Goal: Task Accomplishment & Management: Use online tool/utility

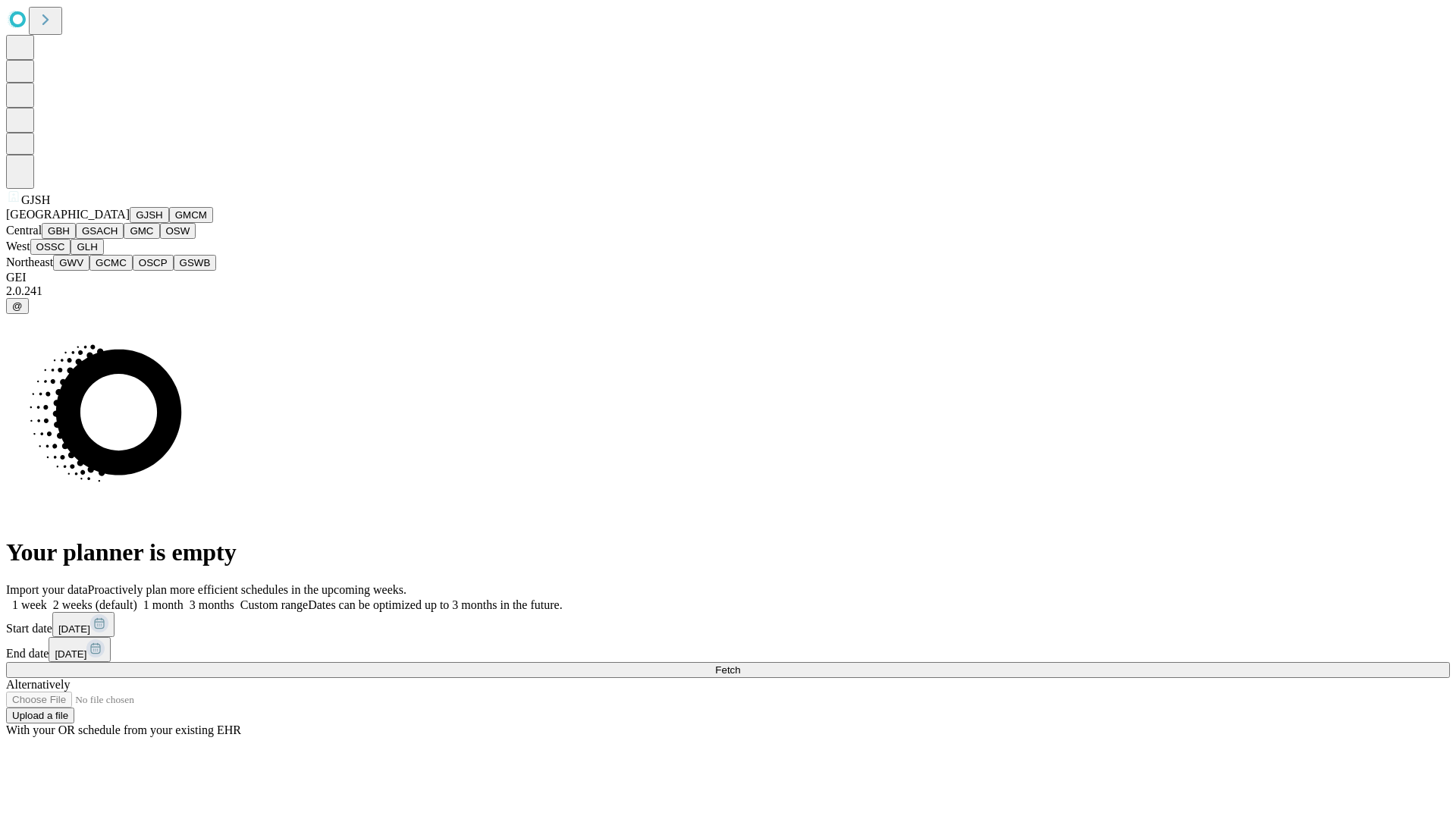
click at [129, 223] on button "GJSH" at bounding box center [149, 215] width 39 height 16
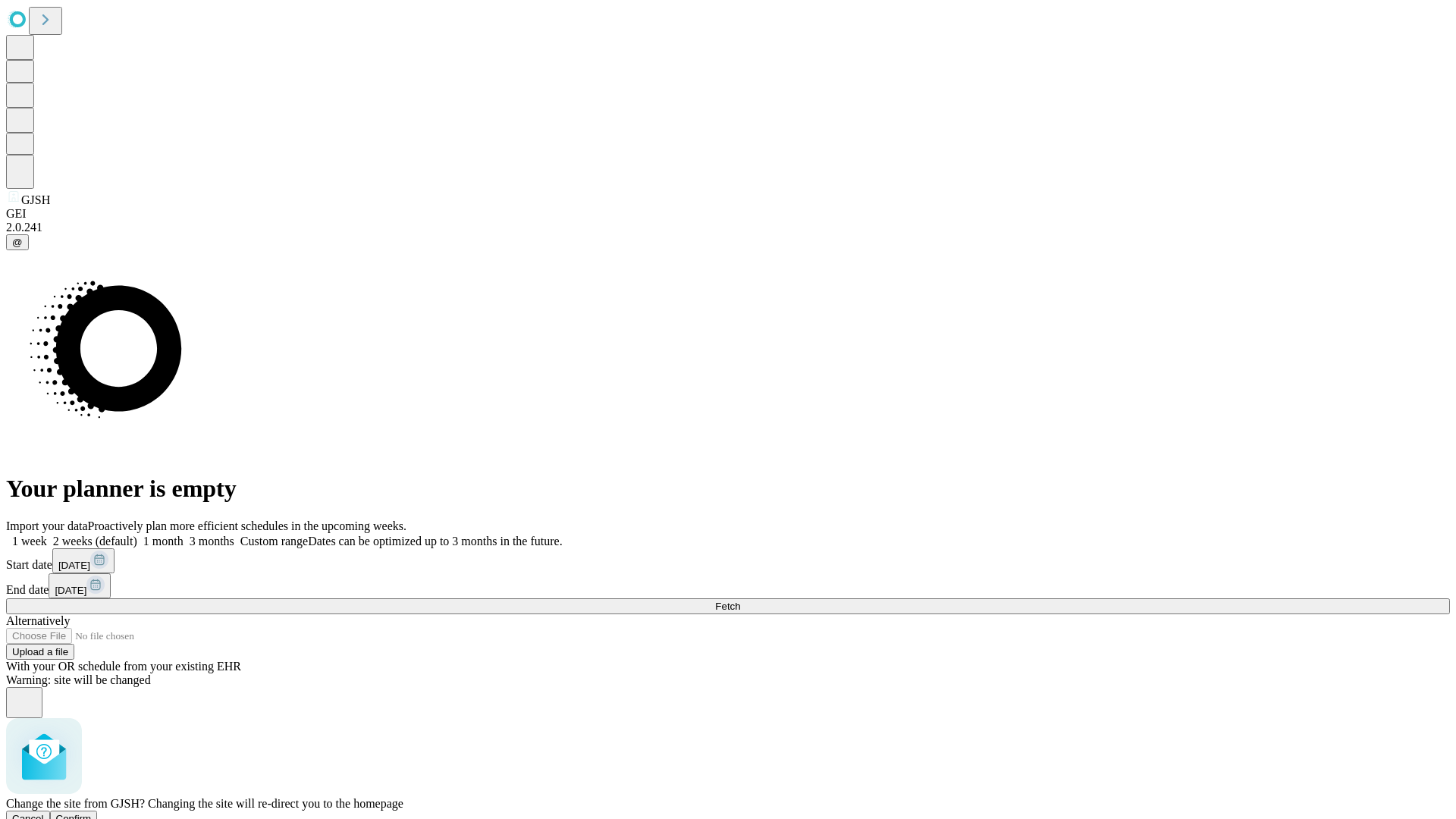
click at [92, 812] on span "Confirm" at bounding box center [74, 818] width 36 height 11
click at [183, 534] on label "1 month" at bounding box center [160, 541] width 46 height 13
click at [740, 600] on span "Fetch" at bounding box center [727, 606] width 25 height 11
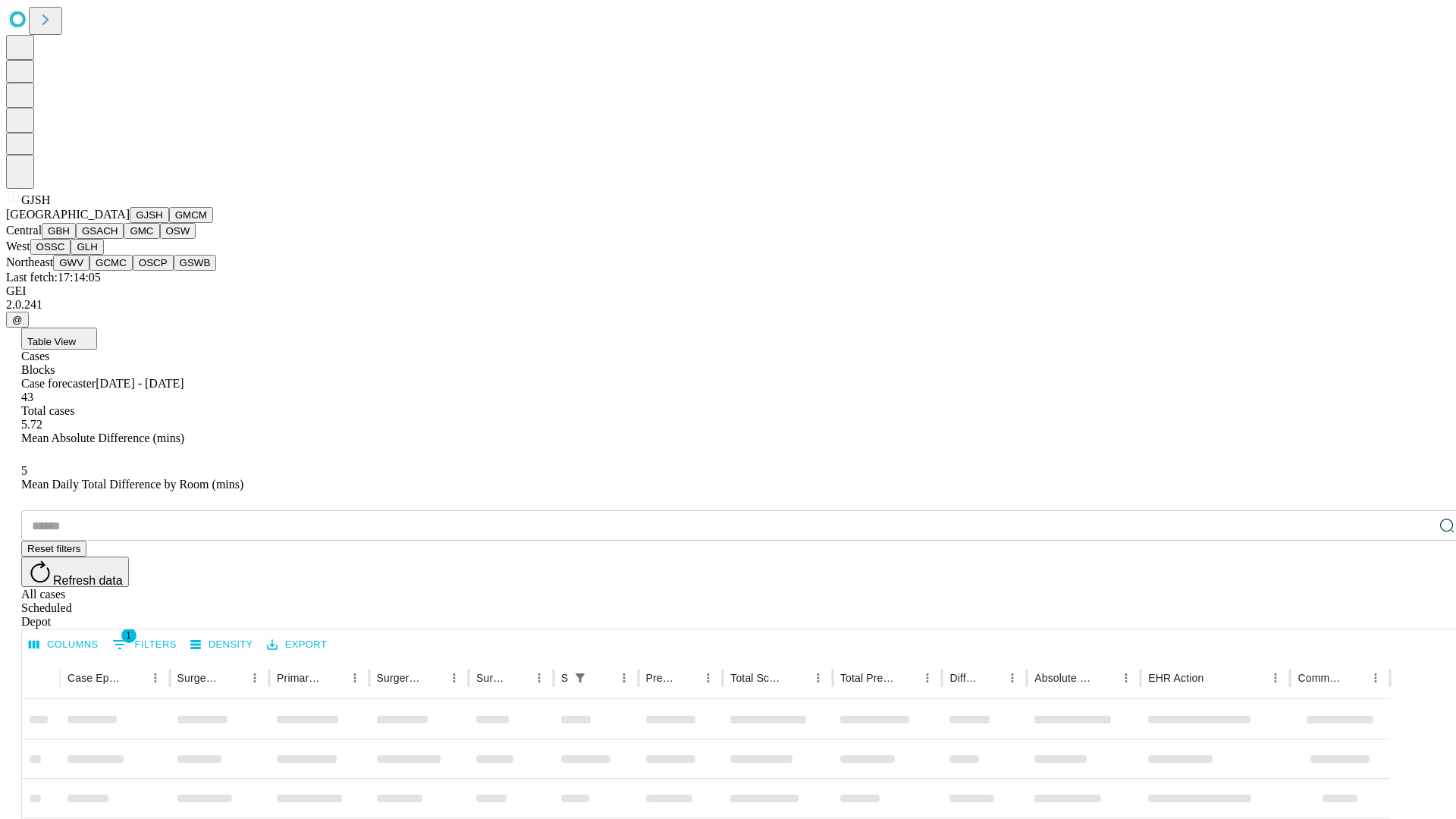
click at [169, 223] on button "GMCM" at bounding box center [191, 215] width 44 height 16
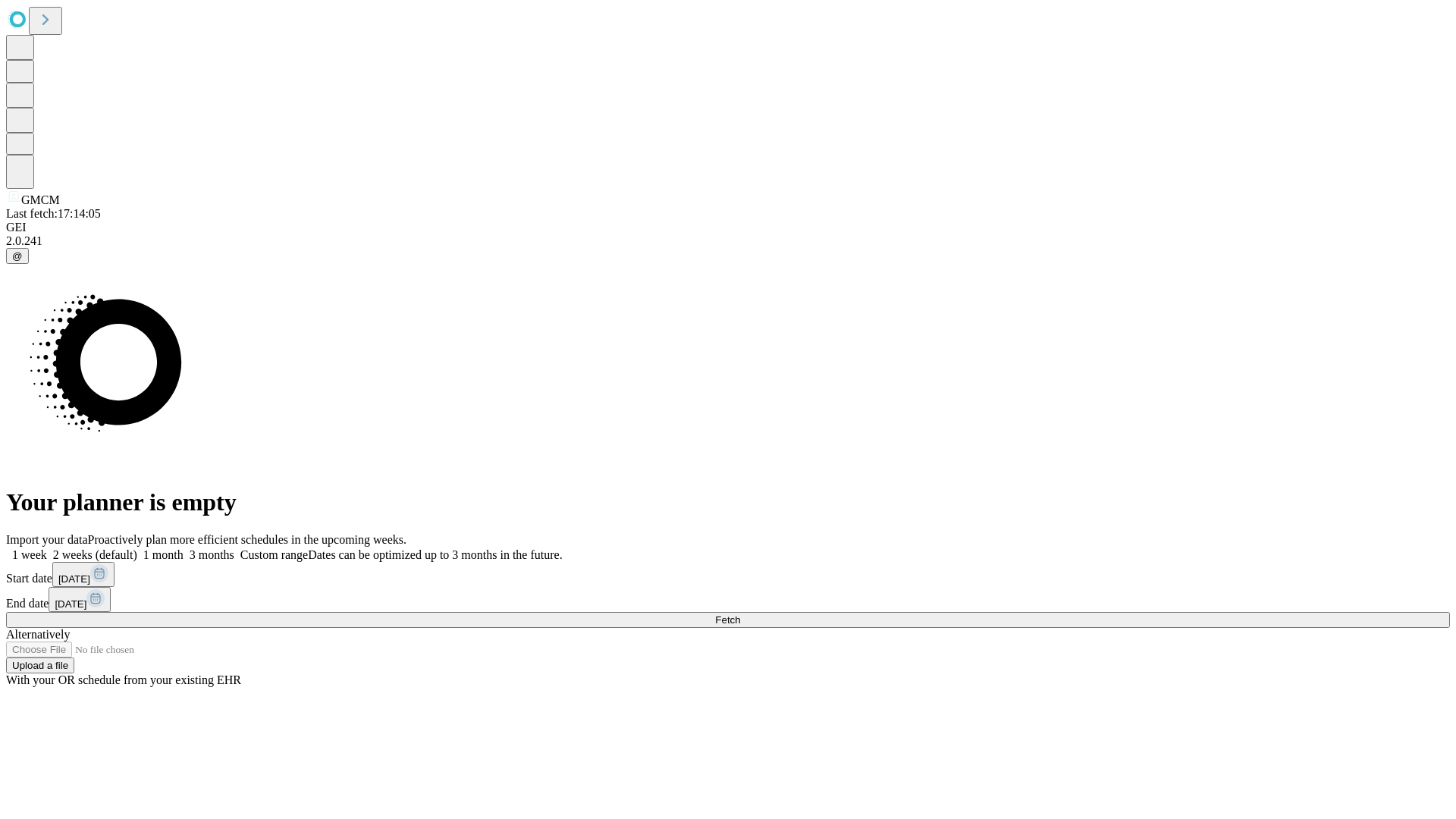
click at [740, 614] on span "Fetch" at bounding box center [727, 620] width 25 height 11
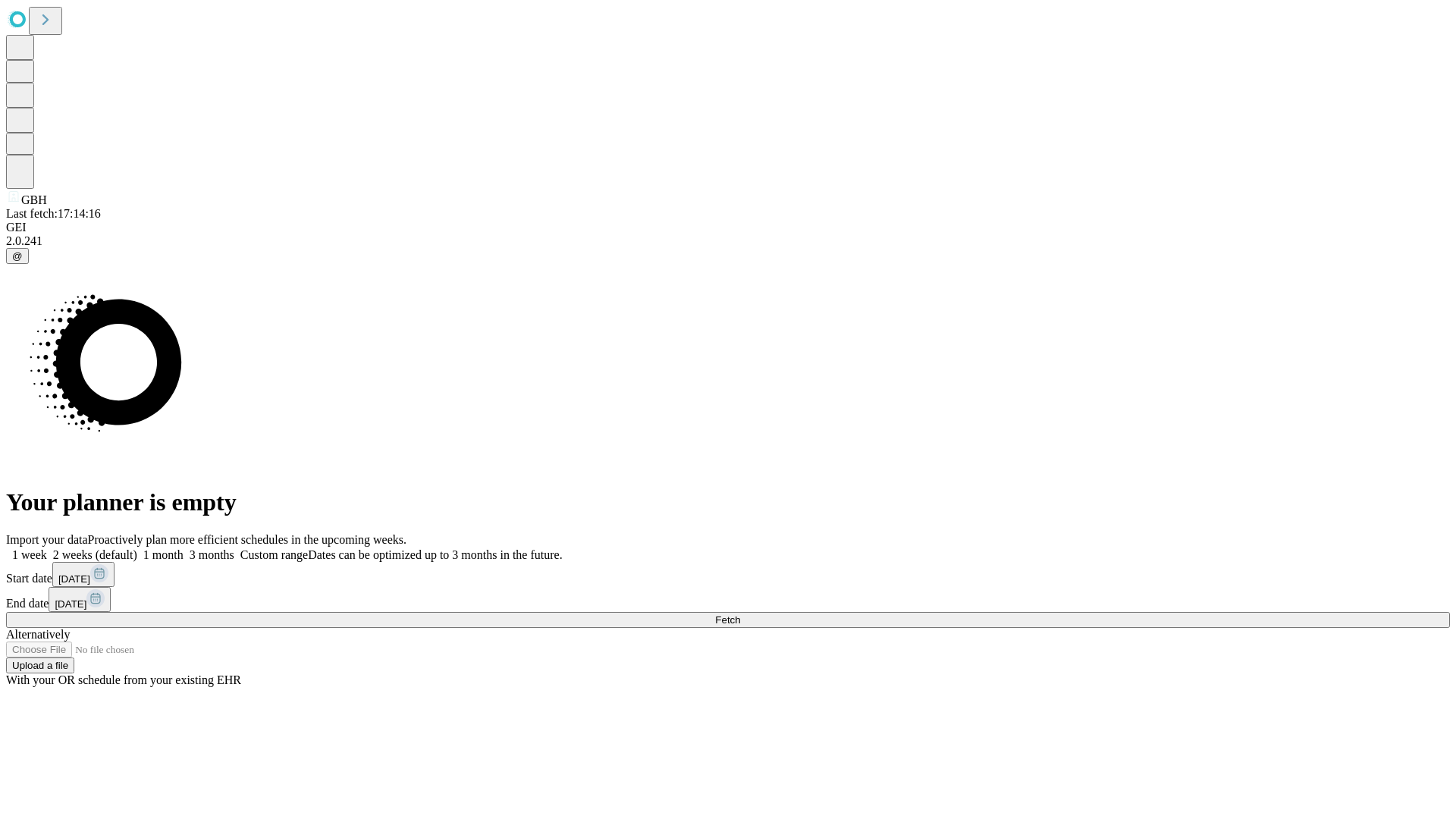
click at [183, 548] on label "1 month" at bounding box center [160, 554] width 46 height 13
click at [740, 614] on span "Fetch" at bounding box center [727, 620] width 25 height 11
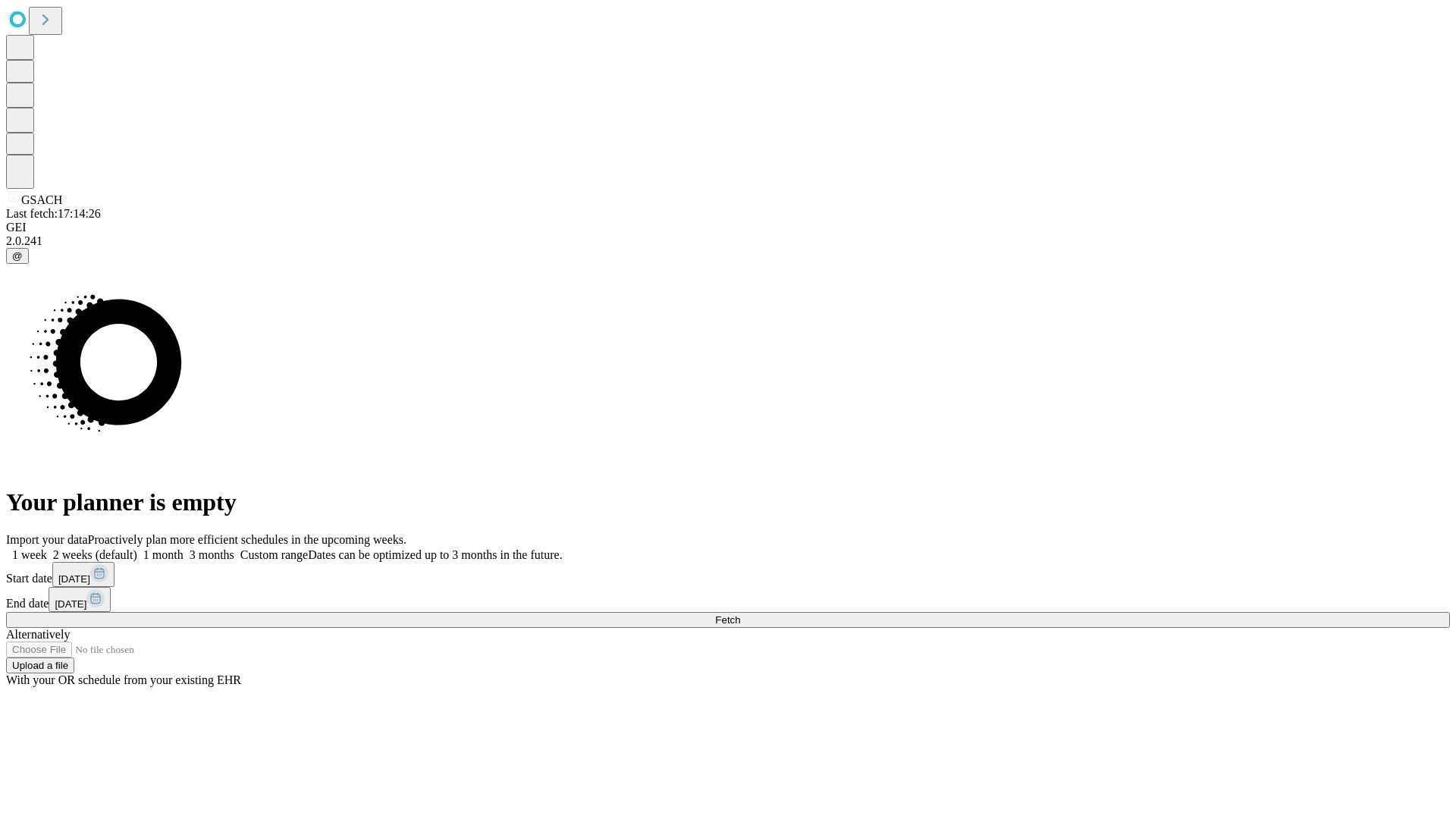
click at [183, 548] on label "1 month" at bounding box center [160, 554] width 46 height 13
click at [740, 614] on span "Fetch" at bounding box center [727, 620] width 25 height 11
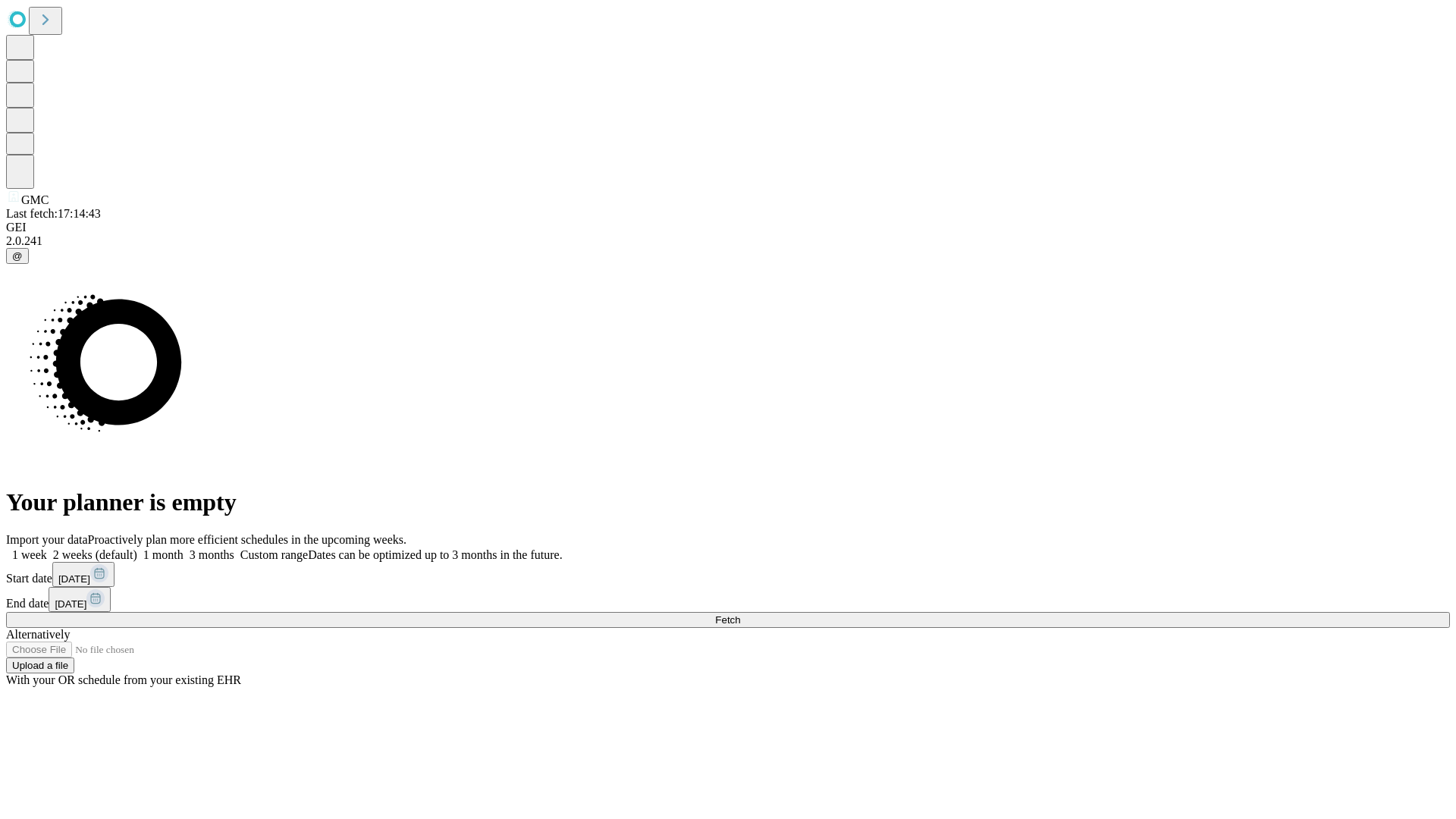
click at [183, 548] on label "1 month" at bounding box center [160, 554] width 46 height 13
click at [740, 614] on span "Fetch" at bounding box center [727, 620] width 25 height 11
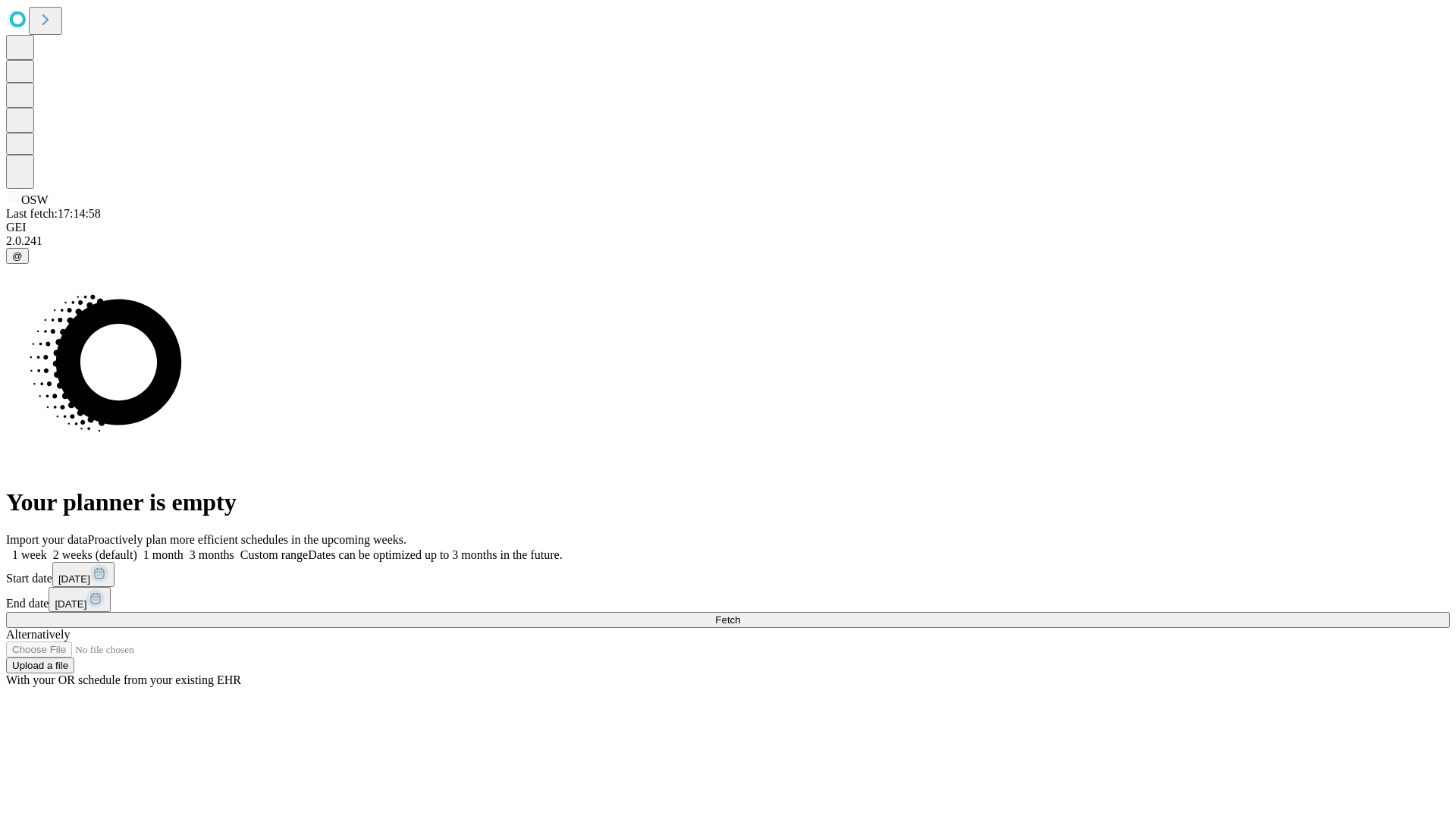
click at [183, 548] on label "1 month" at bounding box center [160, 554] width 46 height 13
click at [740, 614] on span "Fetch" at bounding box center [727, 620] width 25 height 11
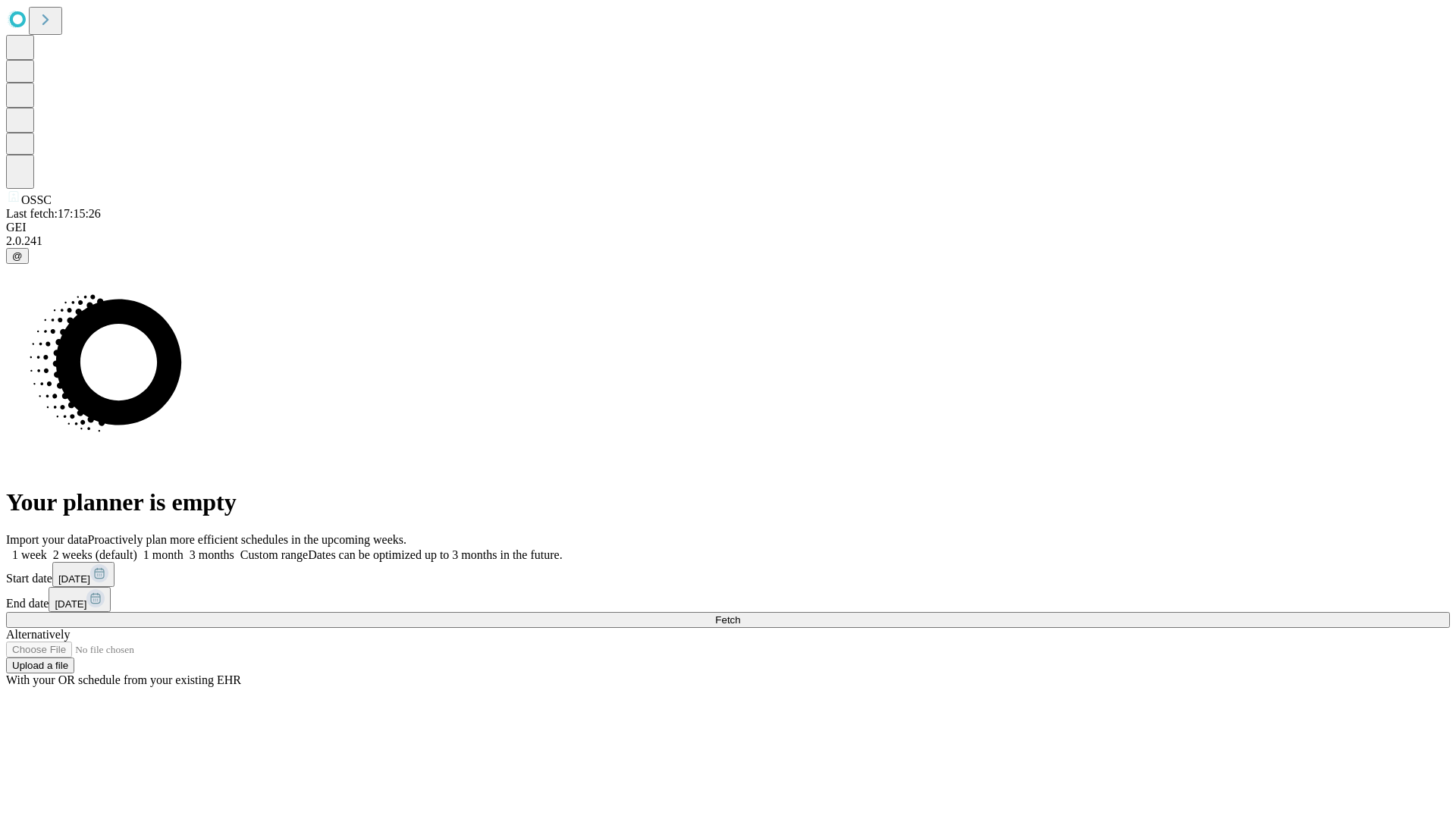
click at [740, 614] on span "Fetch" at bounding box center [727, 620] width 25 height 11
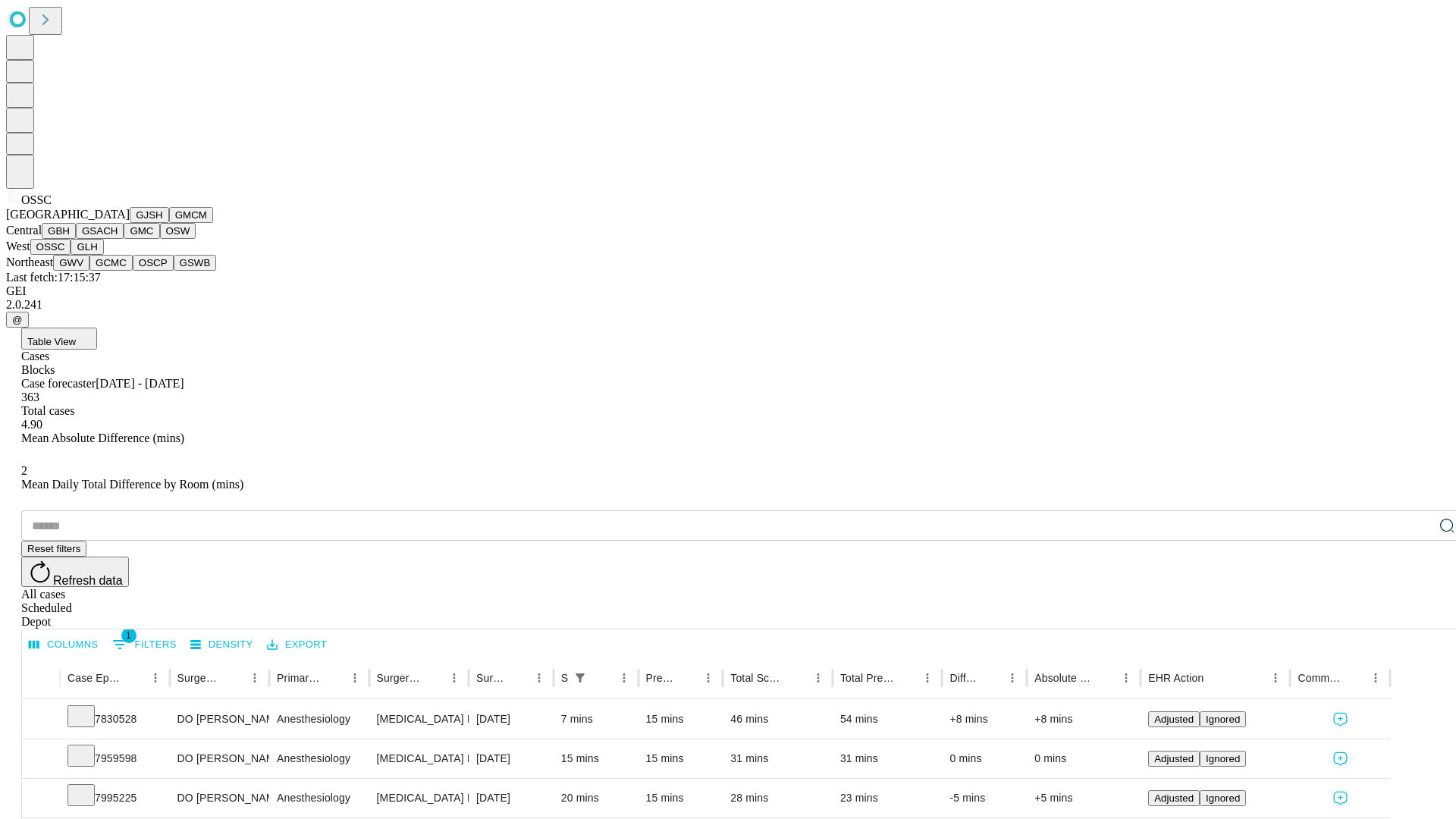
click at [103, 255] on button "GLH" at bounding box center [87, 247] width 33 height 16
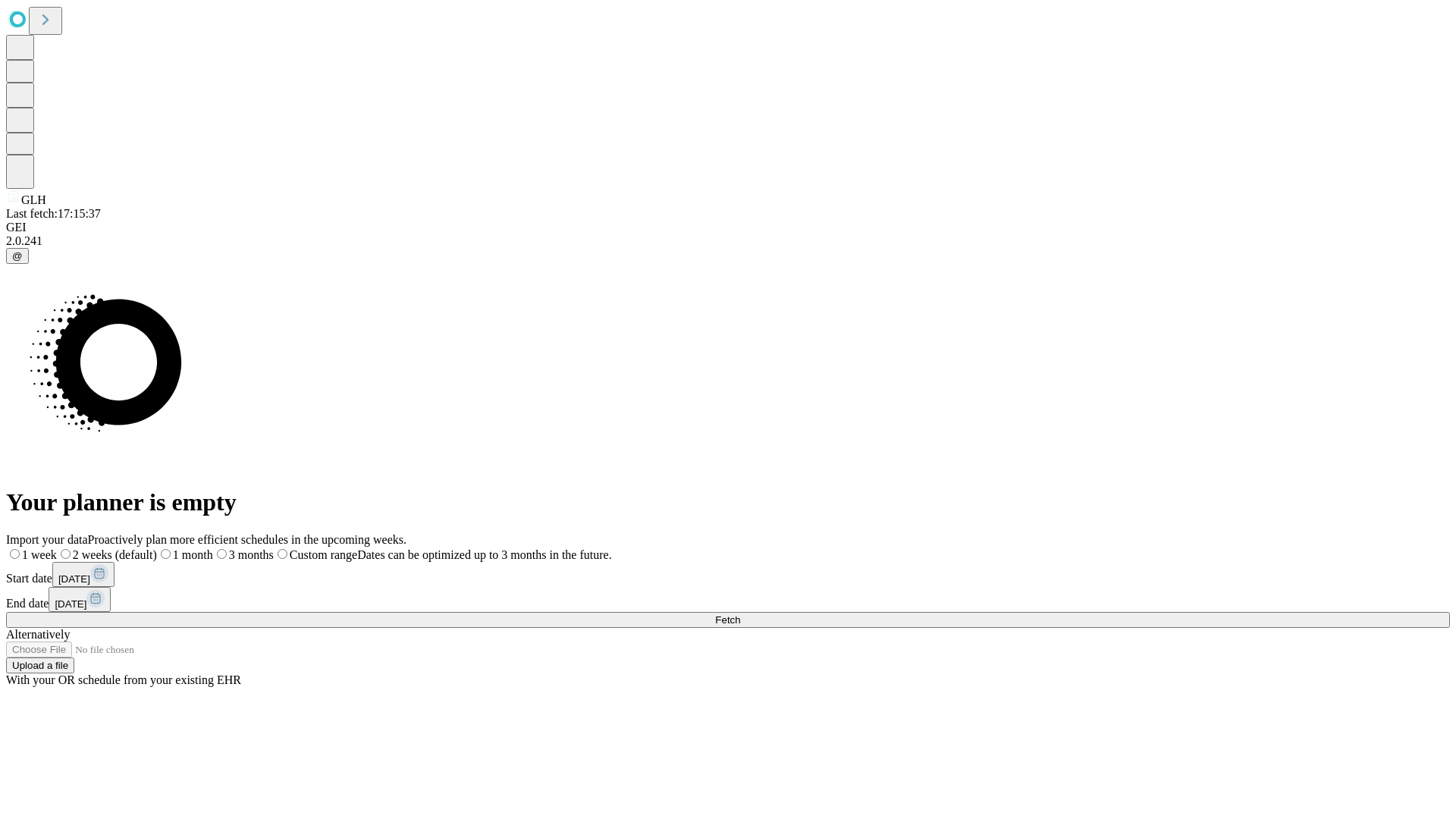
click at [213, 548] on label "1 month" at bounding box center [185, 554] width 56 height 13
click at [740, 614] on span "Fetch" at bounding box center [727, 620] width 25 height 11
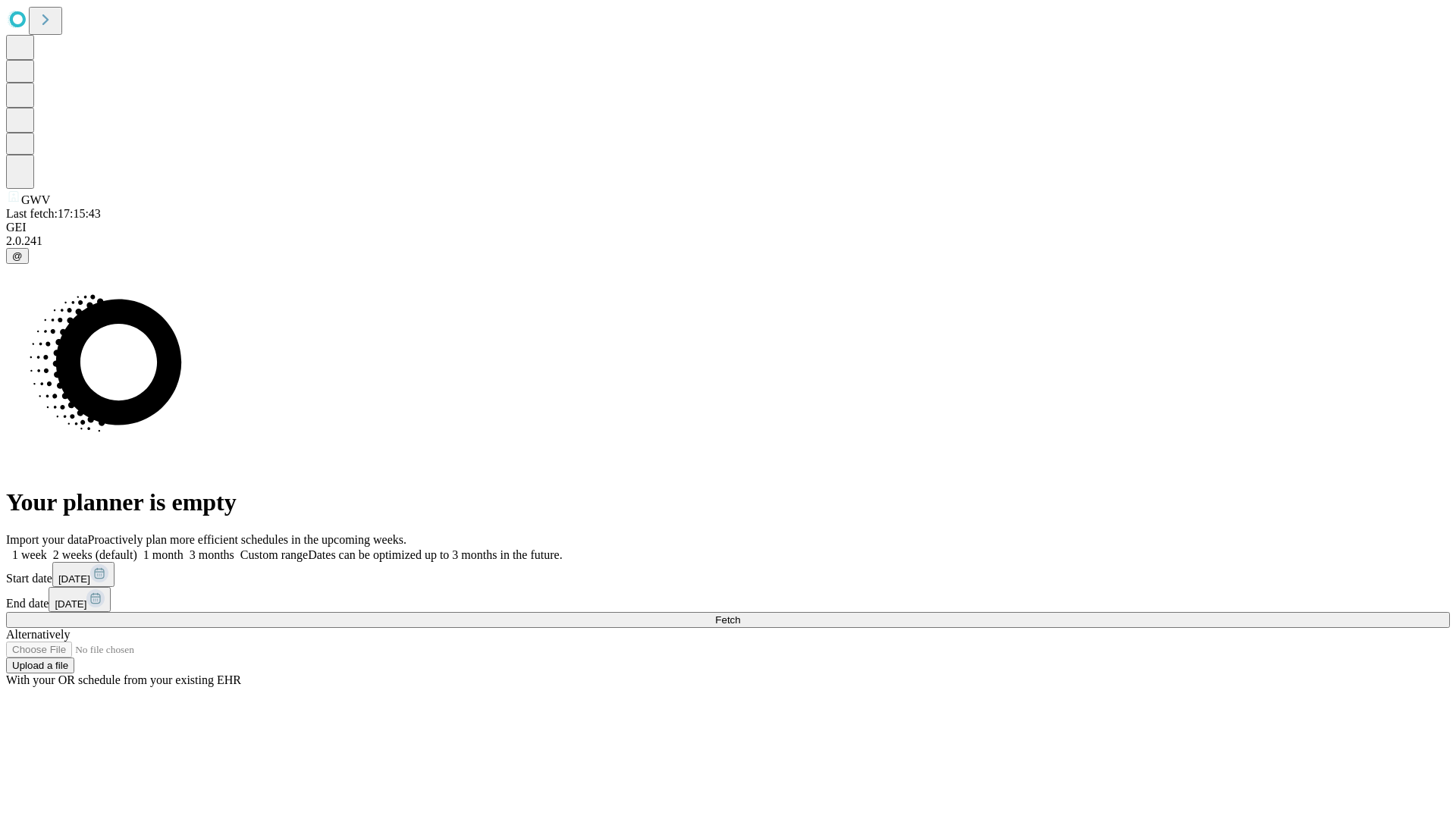
click at [183, 548] on label "1 month" at bounding box center [160, 554] width 46 height 13
click at [740, 614] on span "Fetch" at bounding box center [727, 620] width 25 height 11
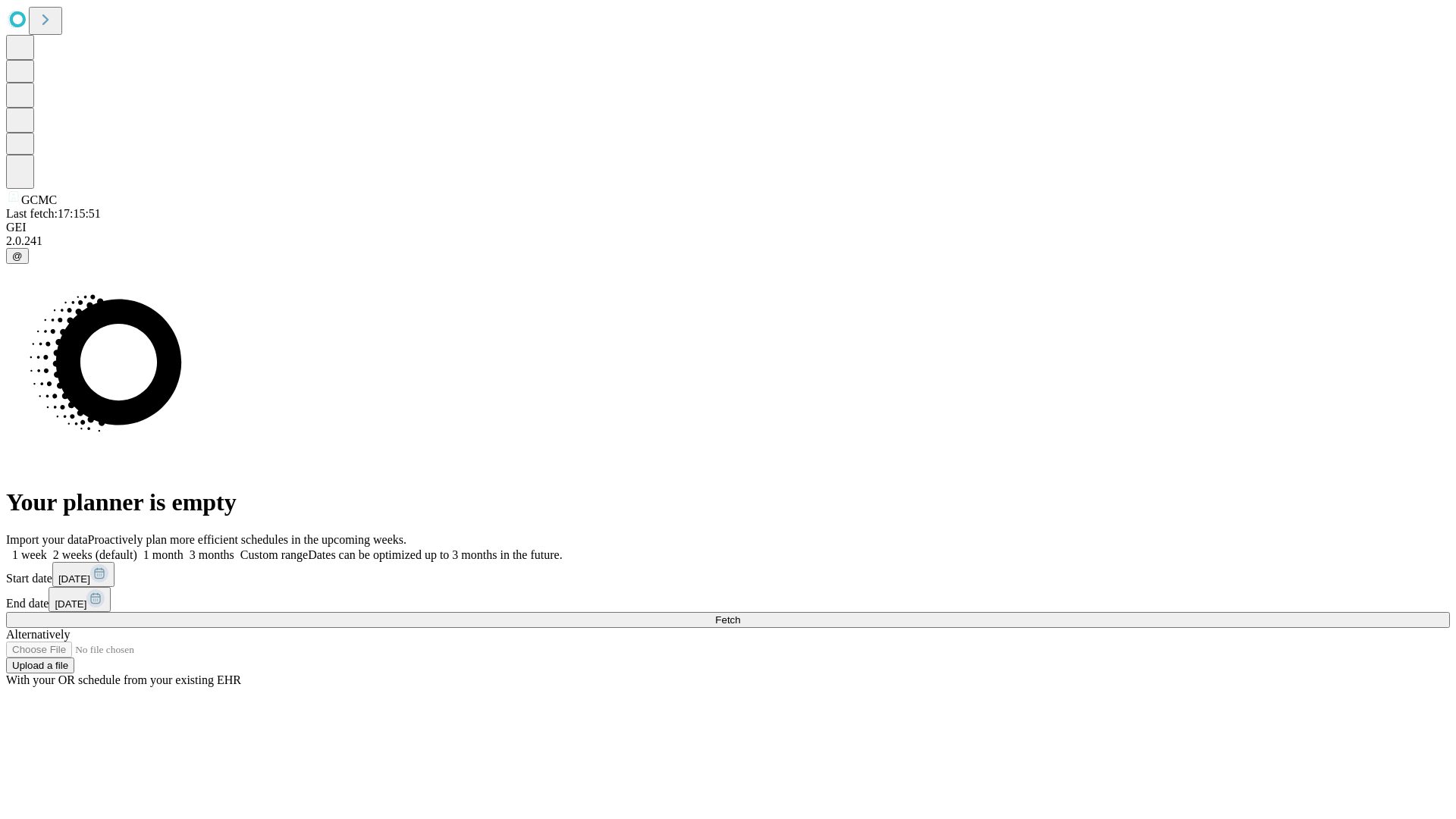
click at [183, 548] on label "1 month" at bounding box center [160, 554] width 46 height 13
click at [740, 614] on span "Fetch" at bounding box center [727, 620] width 25 height 11
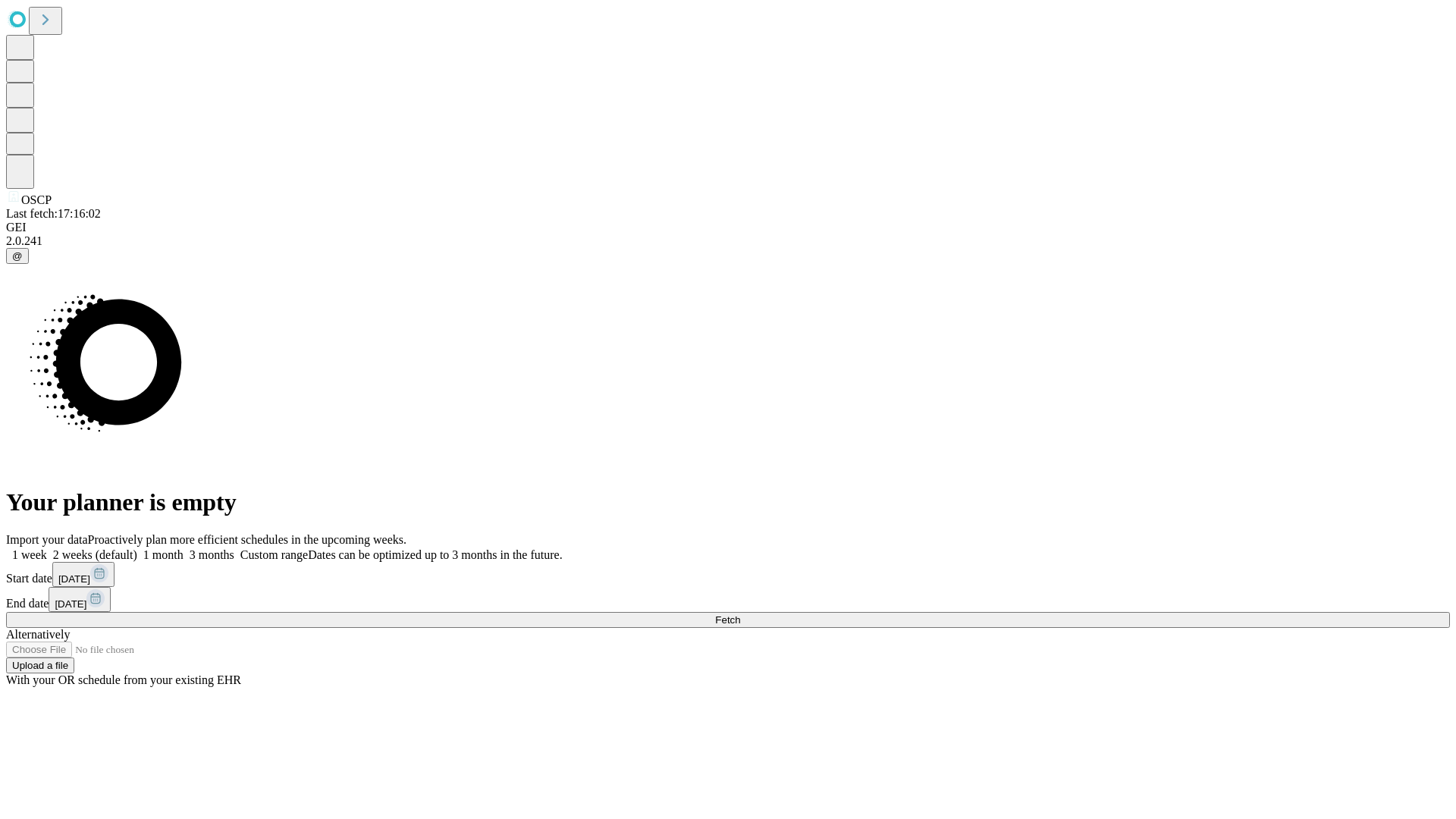
click at [740, 614] on span "Fetch" at bounding box center [727, 620] width 25 height 11
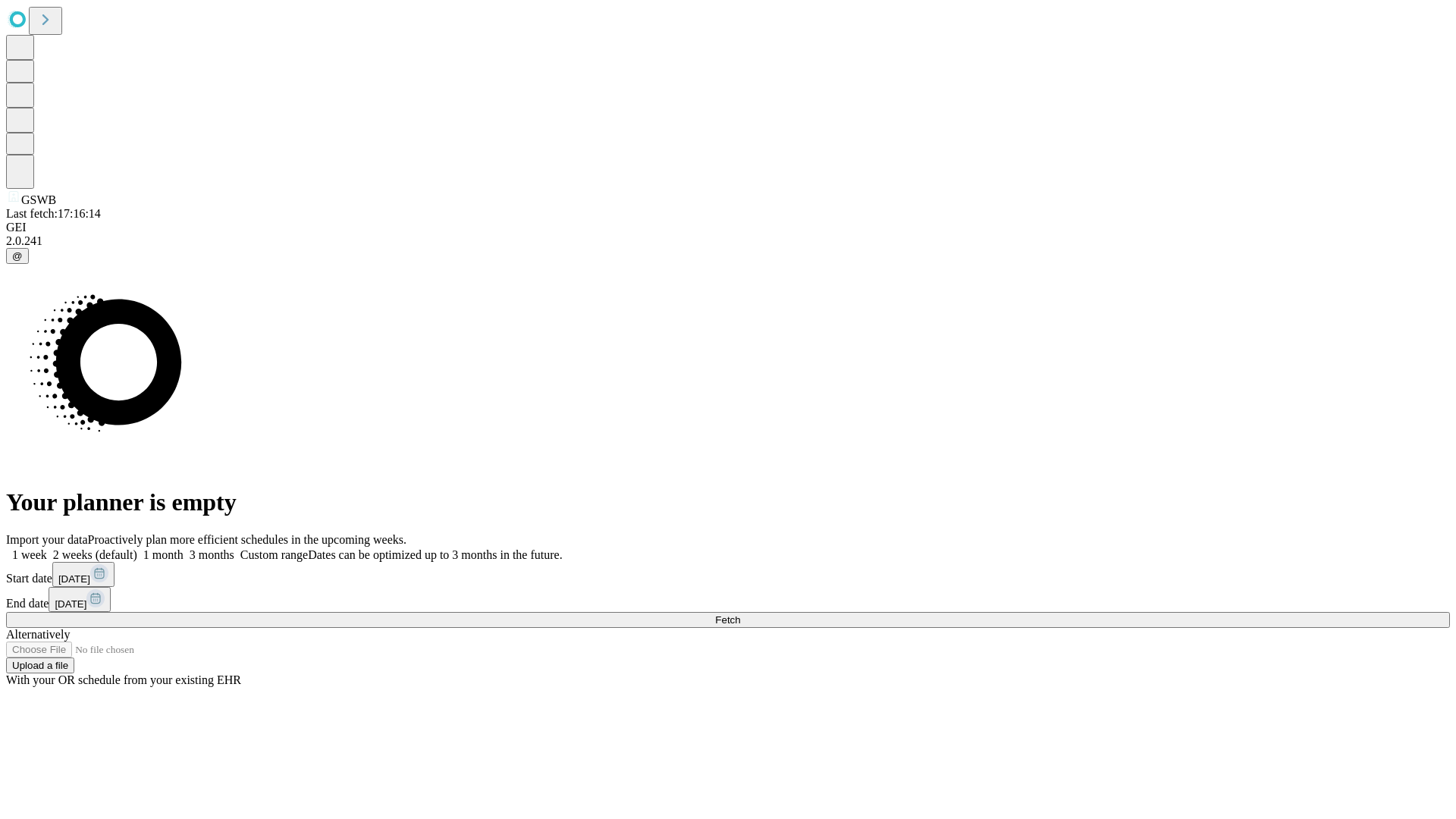
click at [183, 548] on label "1 month" at bounding box center [160, 554] width 46 height 13
click at [740, 614] on span "Fetch" at bounding box center [727, 620] width 25 height 11
